Goal: Task Accomplishment & Management: Manage account settings

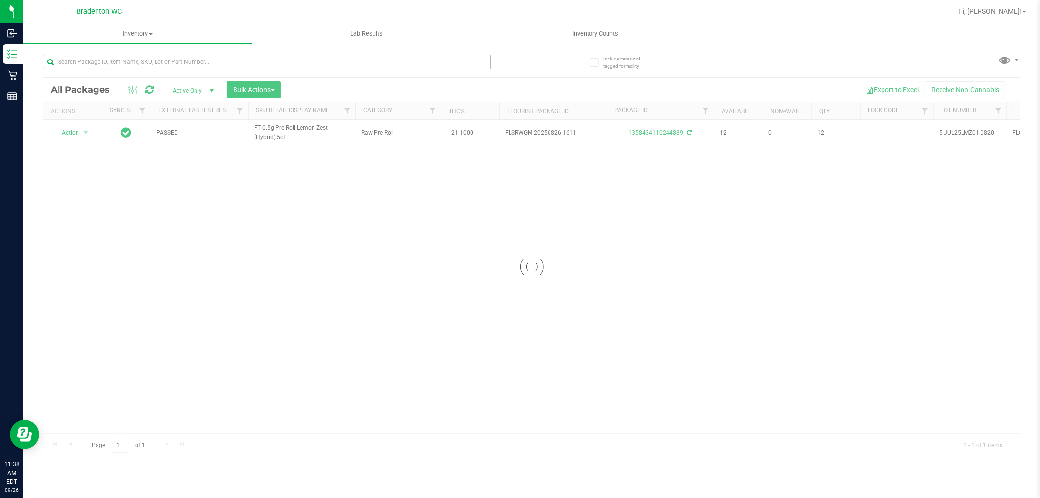
click at [454, 59] on input "text" at bounding box center [267, 62] width 448 height 15
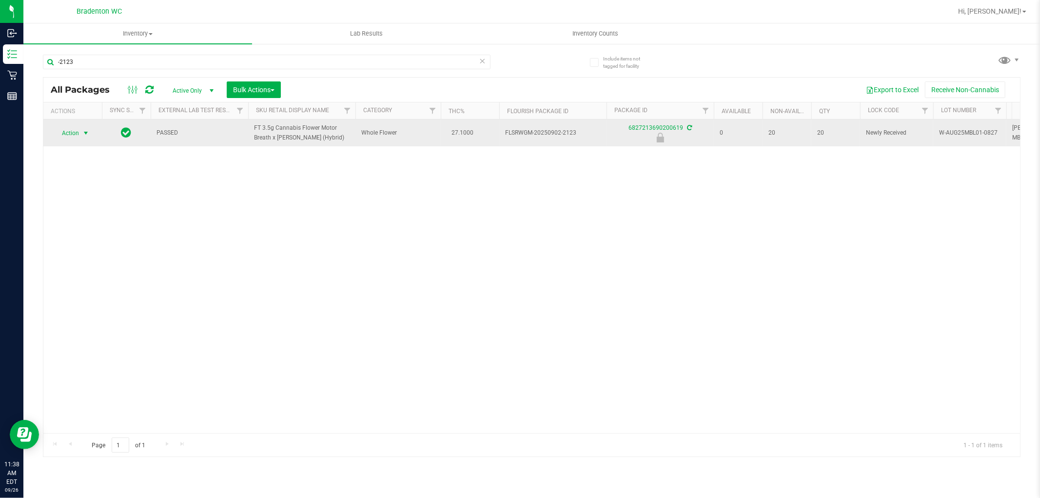
type input "-2123"
click at [85, 133] on span "select" at bounding box center [86, 133] width 8 height 8
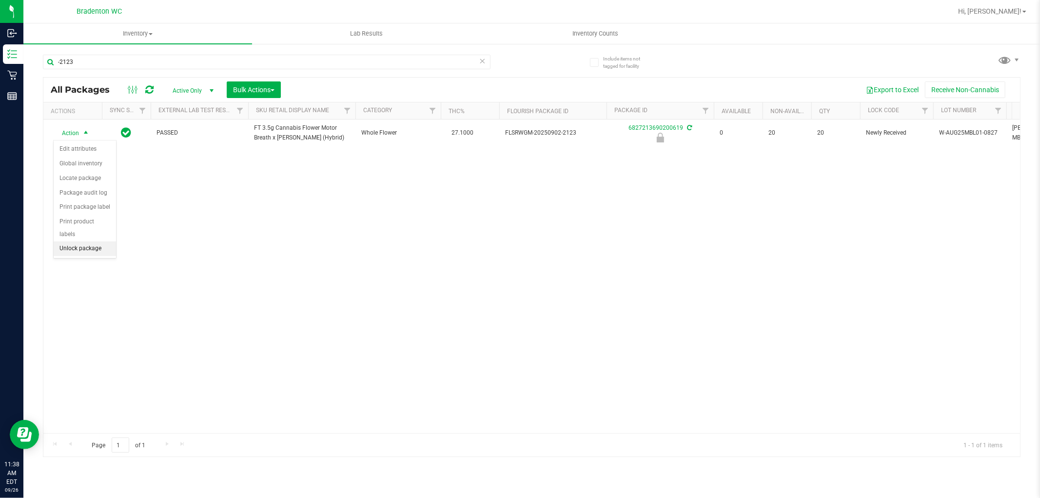
click at [85, 249] on li "Unlock package" at bounding box center [85, 248] width 62 height 15
click at [479, 62] on icon at bounding box center [482, 61] width 7 height 12
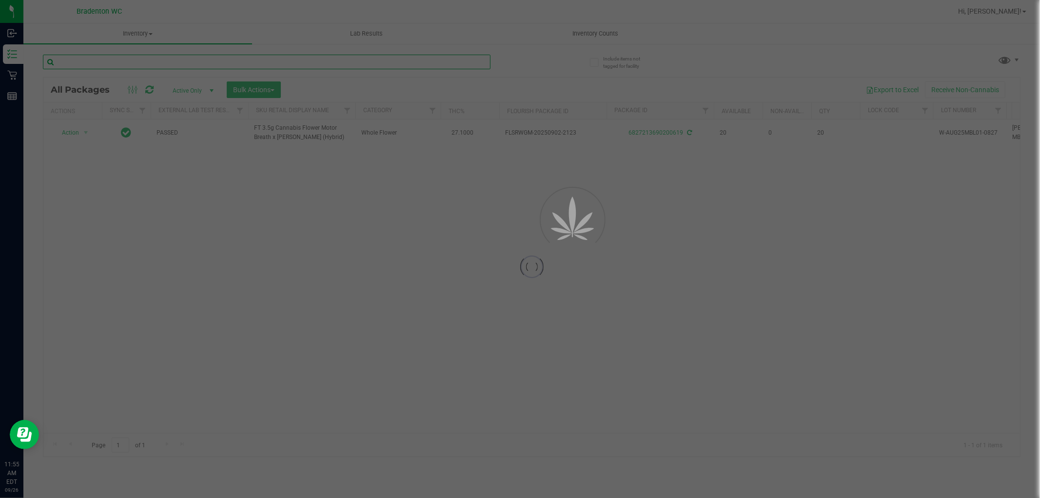
click at [484, 62] on input "text" at bounding box center [267, 62] width 448 height 15
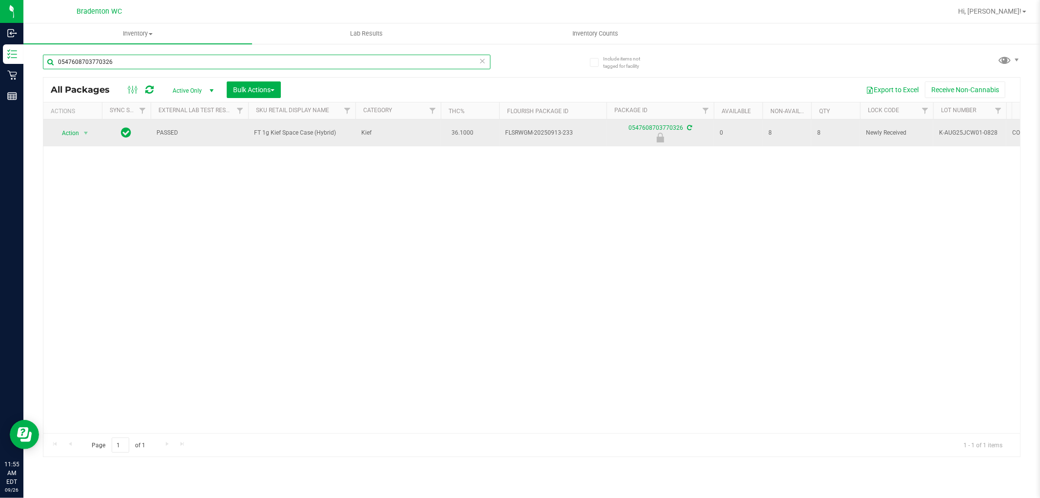
type input "0547608703770326"
click at [71, 134] on span "Action" at bounding box center [66, 133] width 26 height 14
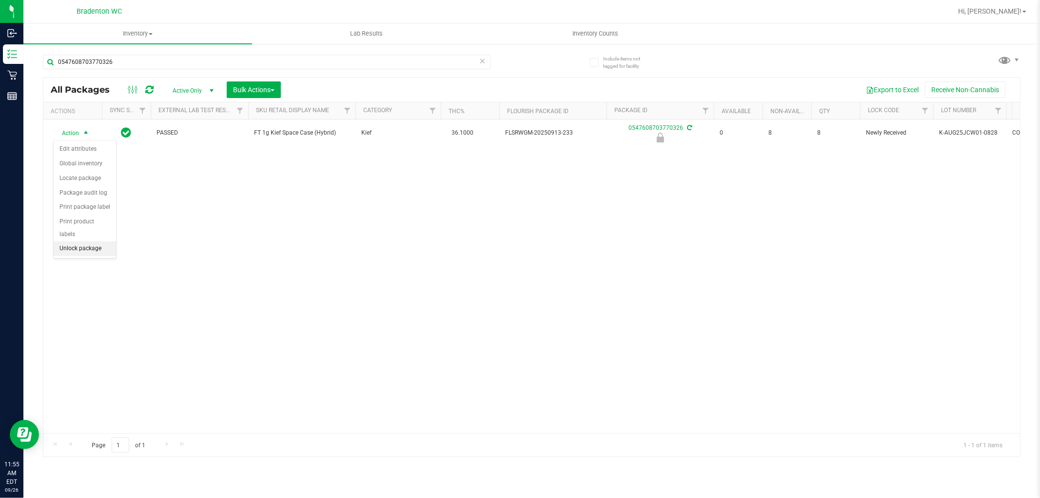
click at [84, 249] on li "Unlock package" at bounding box center [85, 248] width 62 height 15
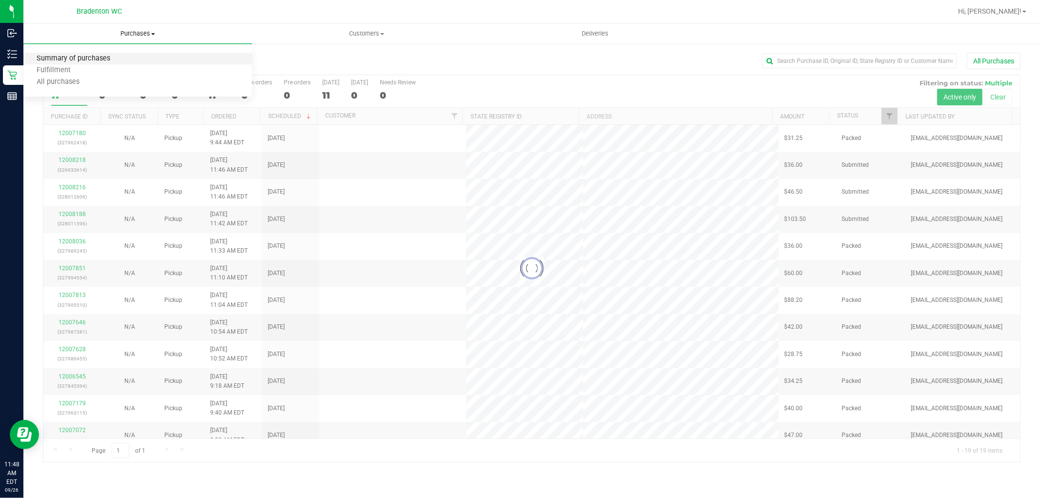
click at [89, 59] on span "Summary of purchases" at bounding box center [73, 59] width 100 height 8
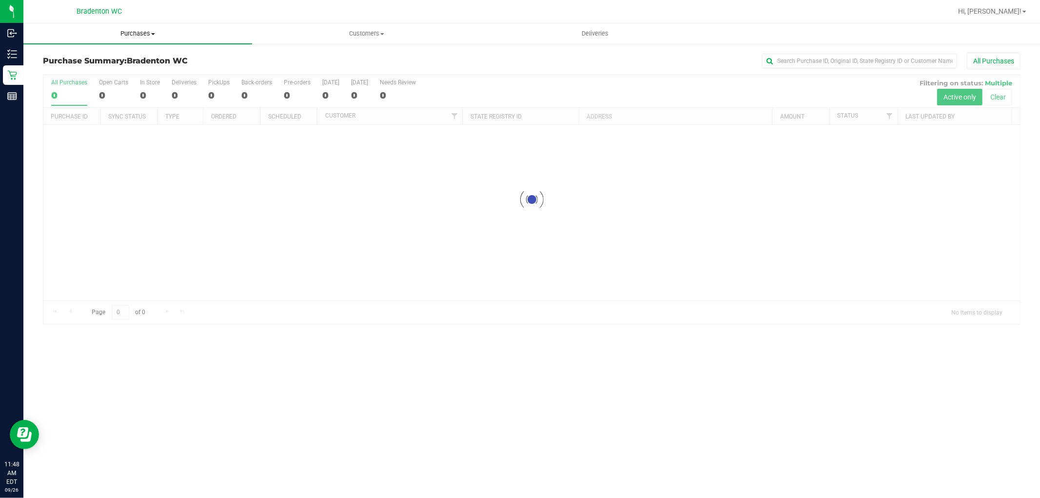
click at [154, 30] on span "Purchases" at bounding box center [137, 33] width 229 height 9
click at [78, 68] on span "Fulfillment" at bounding box center [53, 70] width 60 height 8
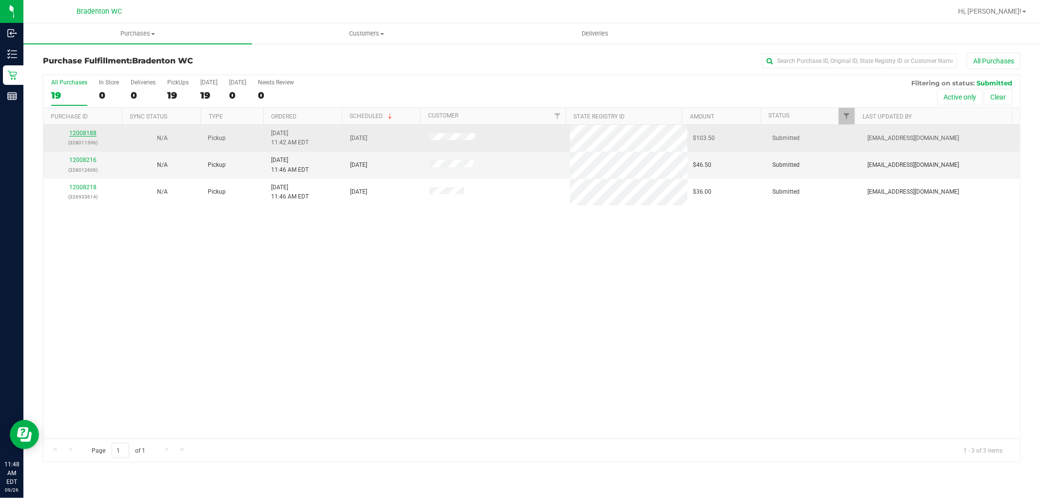
click at [92, 133] on link "12008188" at bounding box center [82, 133] width 27 height 7
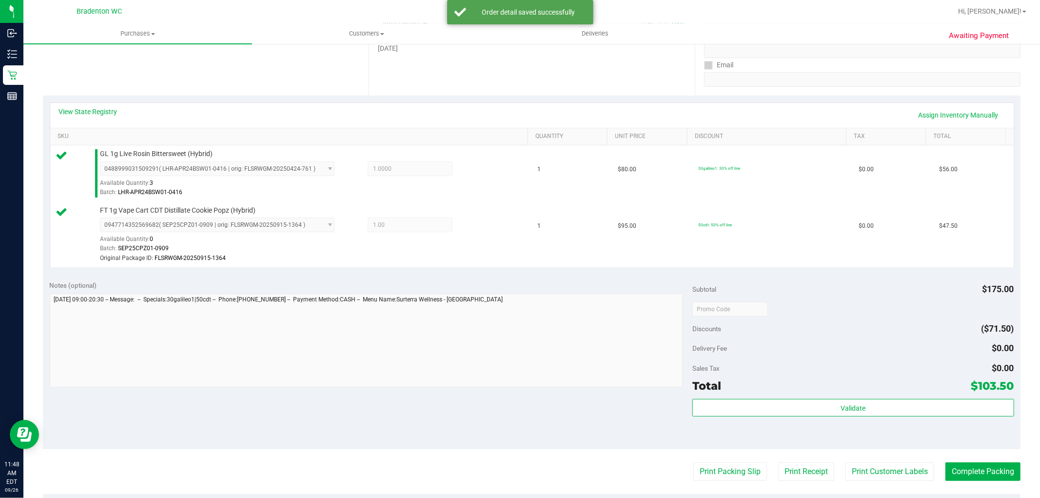
scroll to position [281, 0]
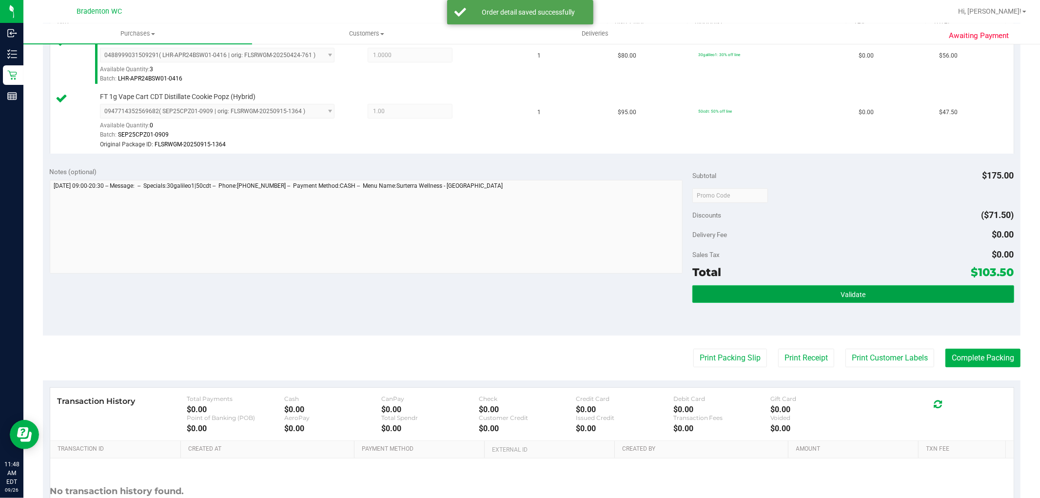
click at [754, 286] on button "Validate" at bounding box center [852, 294] width 321 height 18
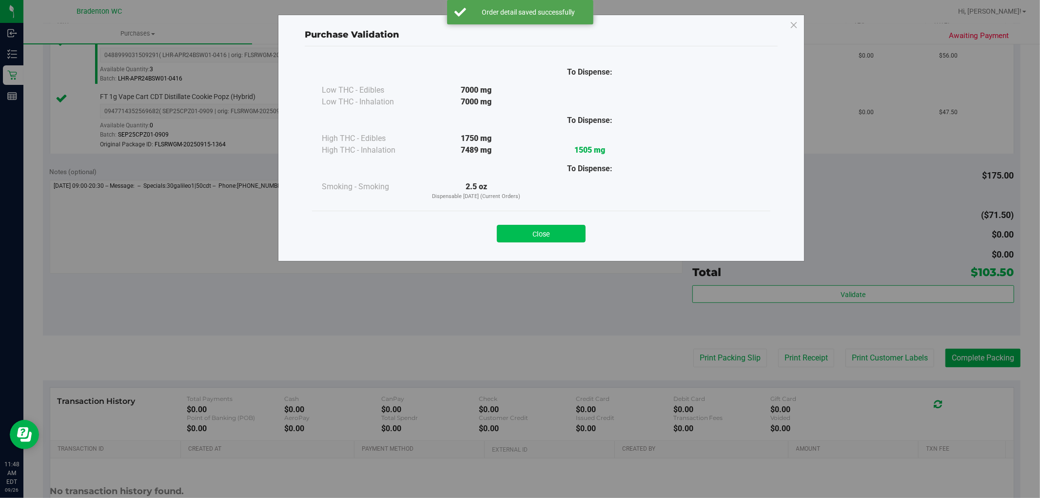
click at [538, 226] on button "Close" at bounding box center [541, 234] width 89 height 18
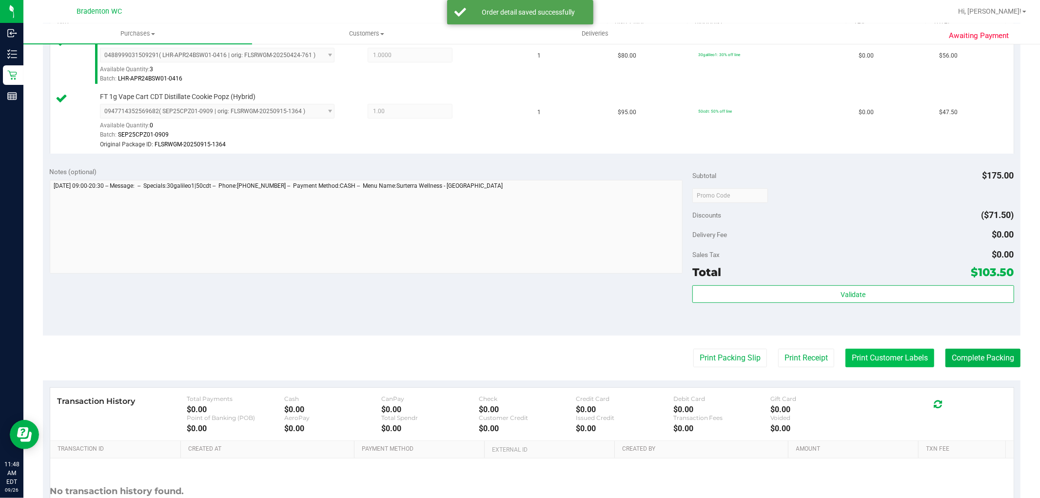
click at [875, 359] on button "Print Customer Labels" at bounding box center [889, 358] width 89 height 19
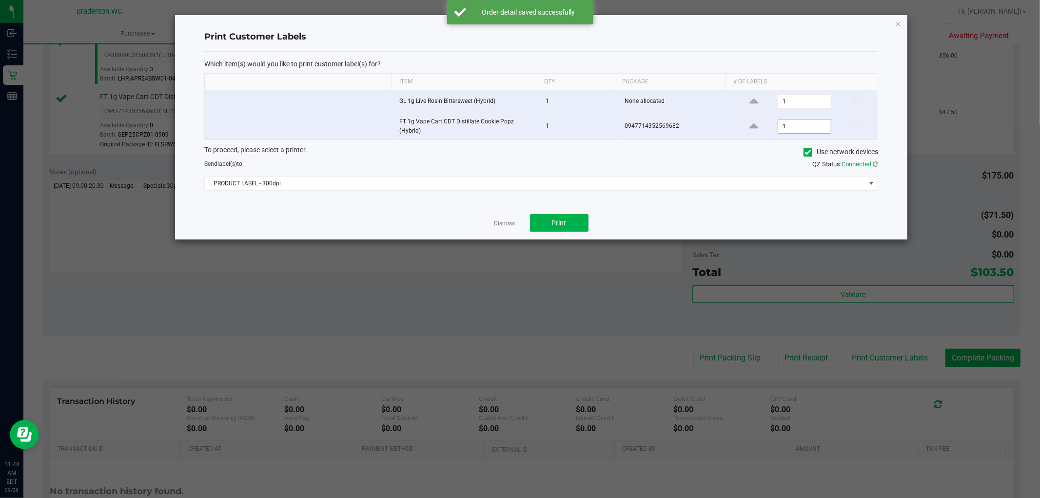
click at [792, 127] on input "1" at bounding box center [804, 126] width 53 height 14
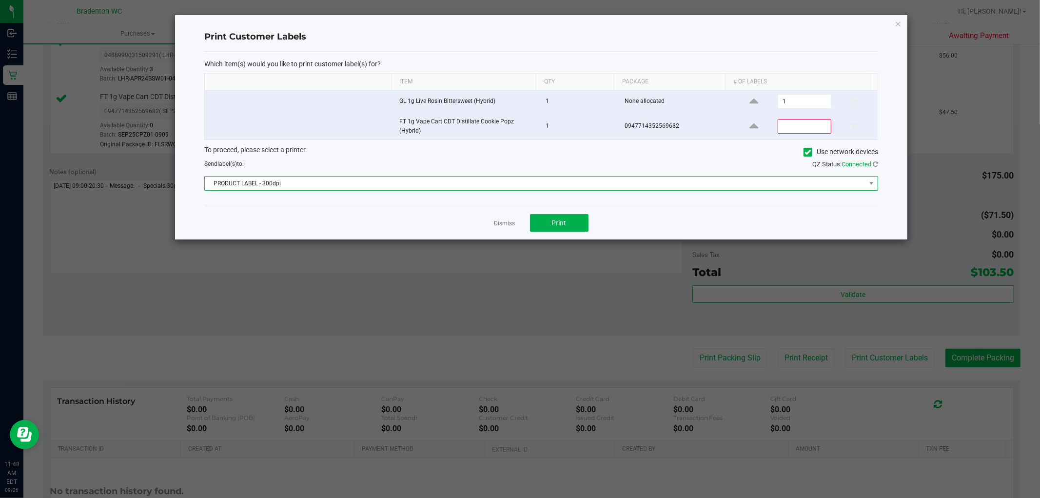
click at [569, 181] on span "PRODUCT LABEL - 300dpi" at bounding box center [535, 184] width 661 height 14
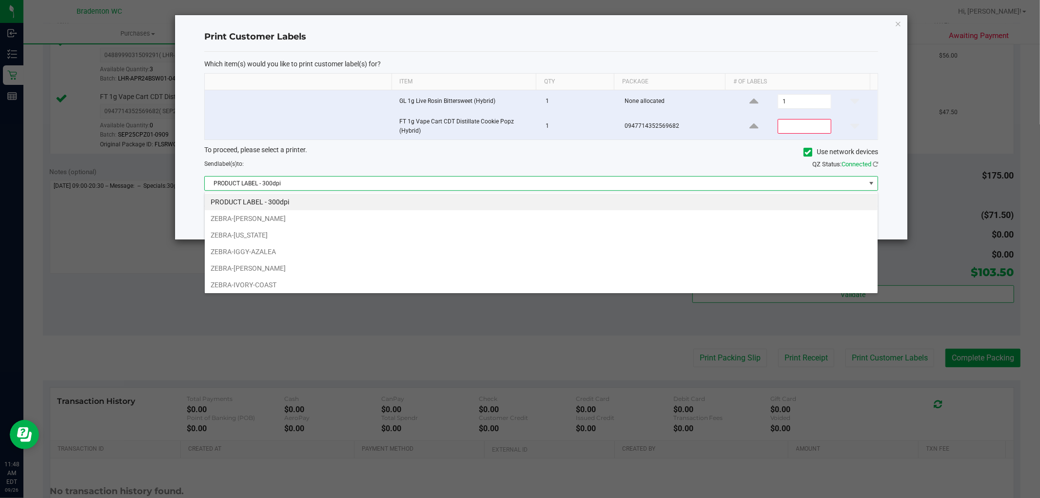
scroll to position [69, 0]
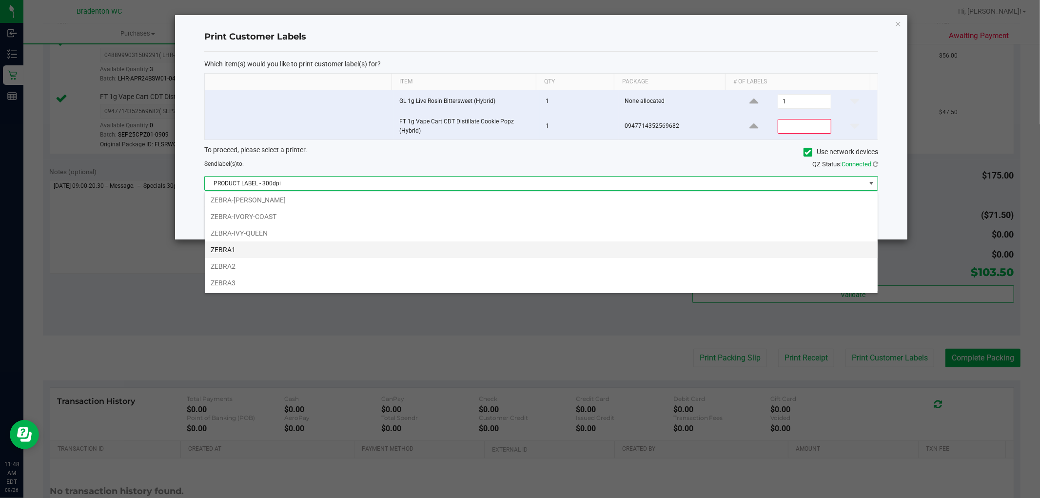
click at [274, 241] on li "ZEBRA1" at bounding box center [541, 249] width 673 height 17
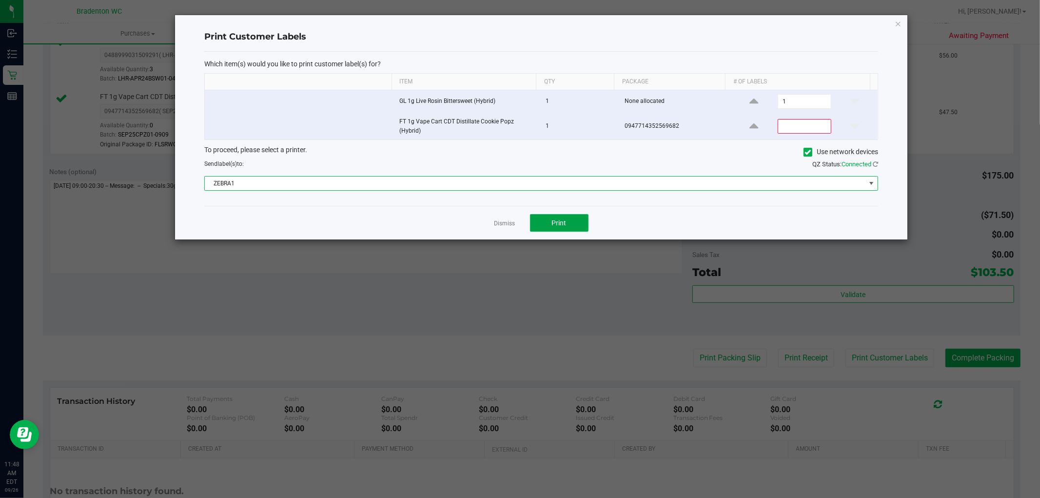
click at [561, 225] on span "Print" at bounding box center [559, 223] width 15 height 8
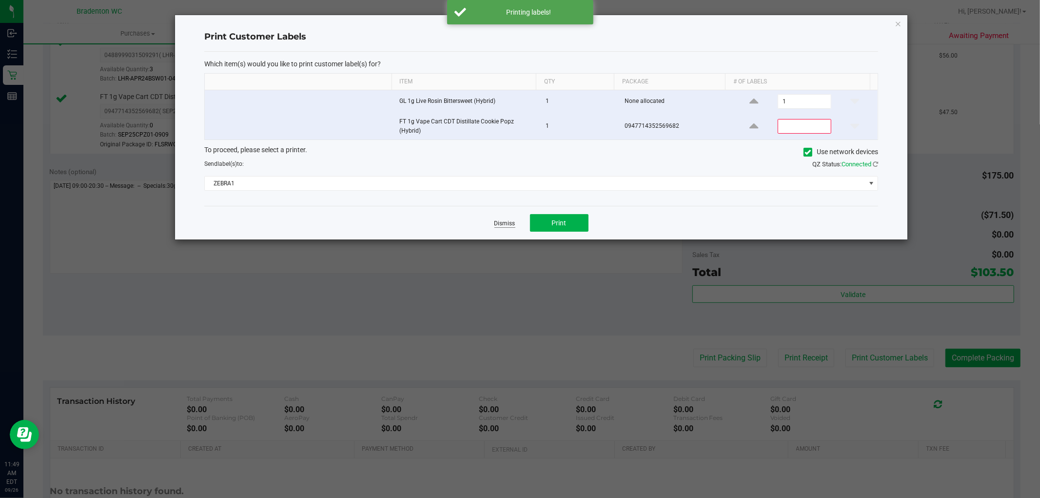
click at [497, 226] on link "Dismiss" at bounding box center [504, 223] width 21 height 8
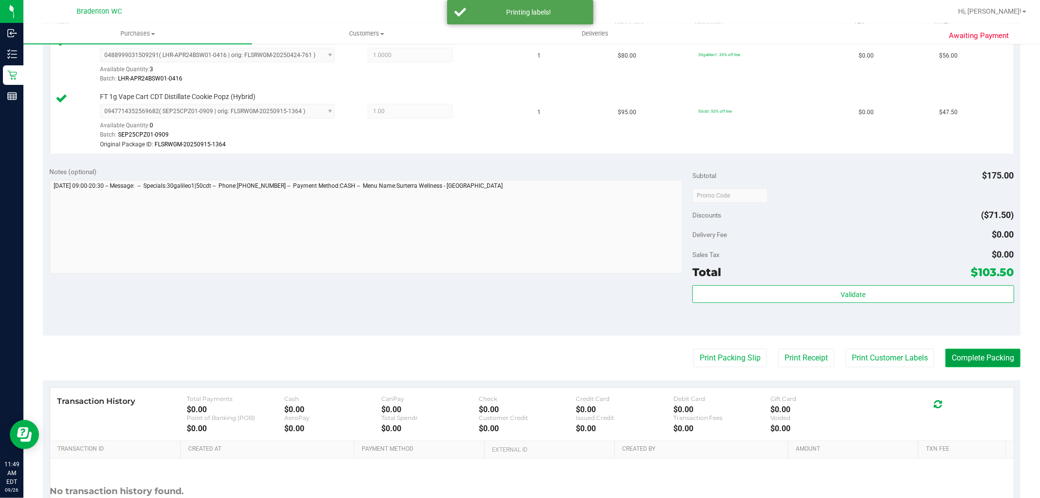
click at [987, 362] on button "Complete Packing" at bounding box center [982, 358] width 75 height 19
